Goal: Information Seeking & Learning: Learn about a topic

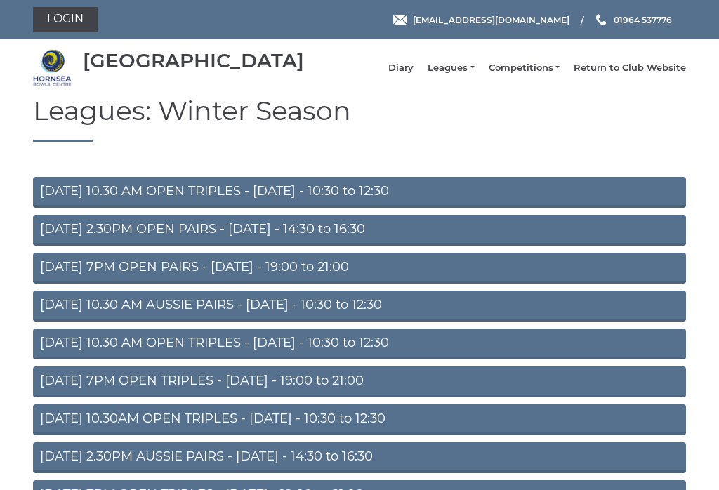
click at [461, 74] on link "Leagues" at bounding box center [451, 68] width 46 height 13
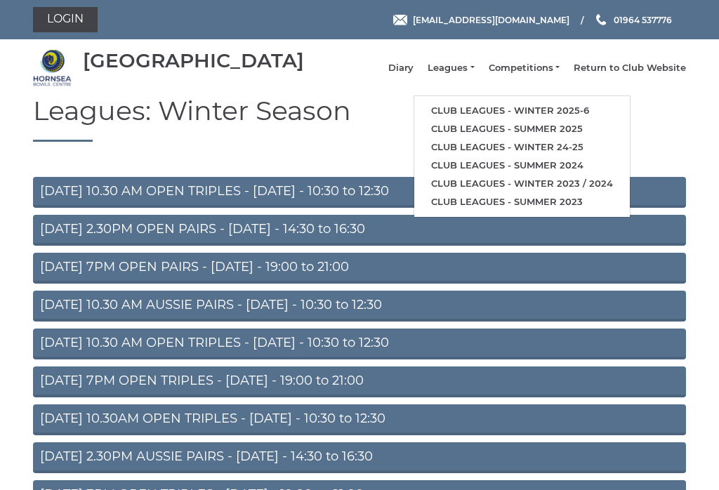
click at [594, 115] on link "Club leagues - Winter 2025-6" at bounding box center [522, 111] width 216 height 18
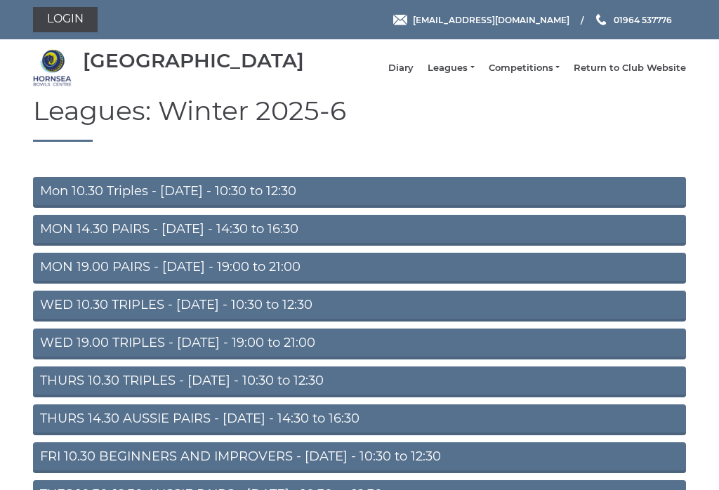
click at [45, 242] on link "MON 14.30 PAIRS - Monday - 14:30 to 16:30" at bounding box center [359, 230] width 653 height 31
click at [48, 205] on link "Mon 10.30 Triples - Monday - 10:30 to 12:30" at bounding box center [359, 192] width 653 height 31
